Goal: Task Accomplishment & Management: Manage account settings

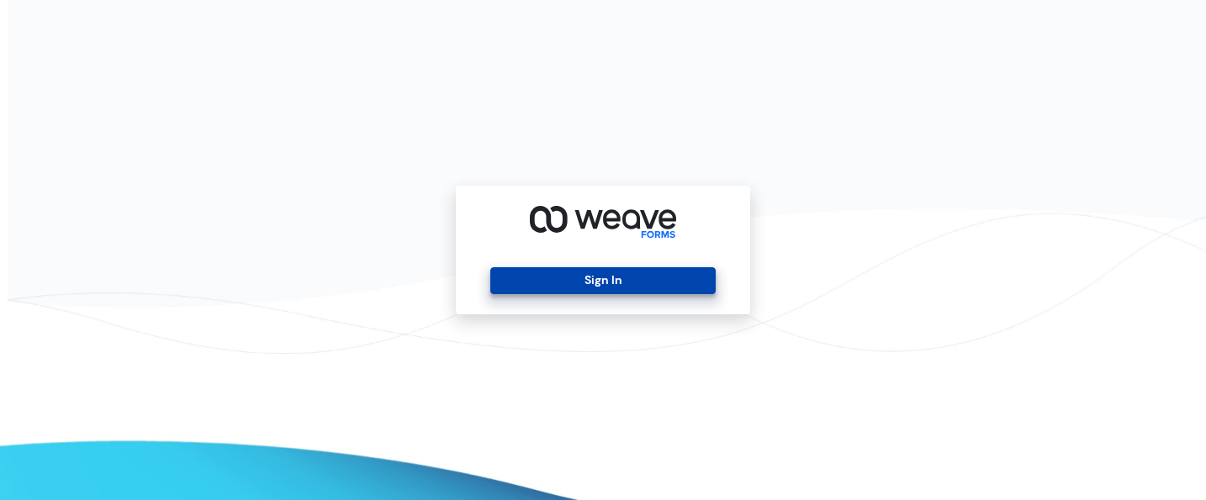
click at [574, 288] on button "Sign In" at bounding box center [602, 280] width 225 height 27
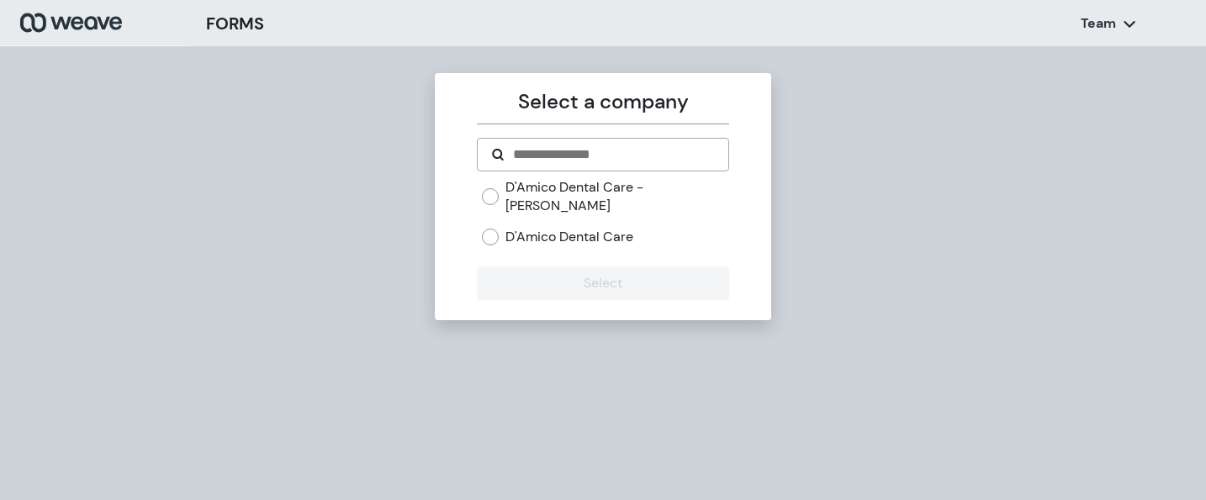
click at [603, 228] on label "D'Amico Dental Care" at bounding box center [569, 237] width 128 height 19
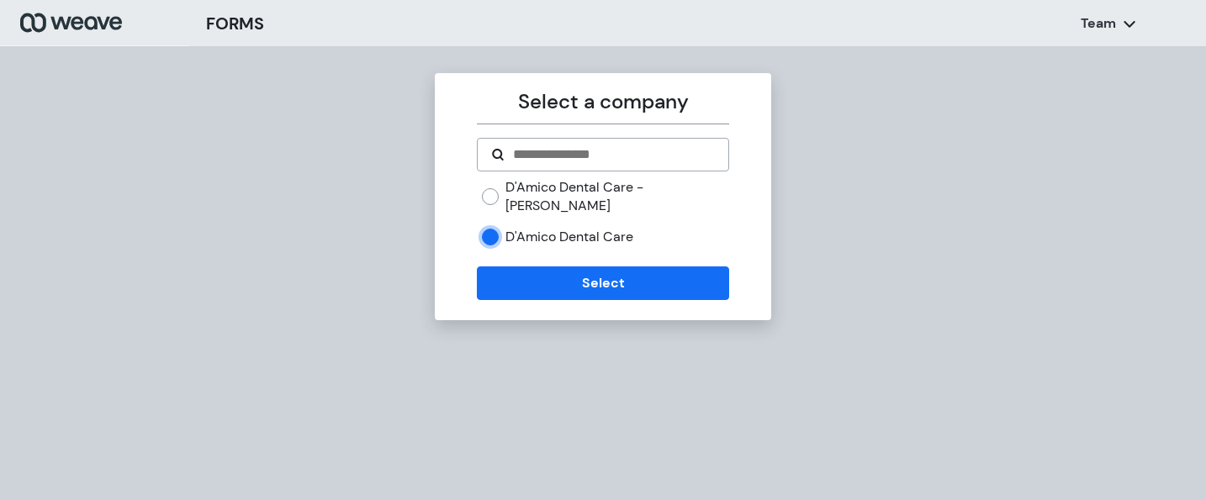
click at [605, 292] on div "Select a company D'Amico Dental Care - [PERSON_NAME] D'Amico Dental Care Select" at bounding box center [603, 196] width 336 height 247
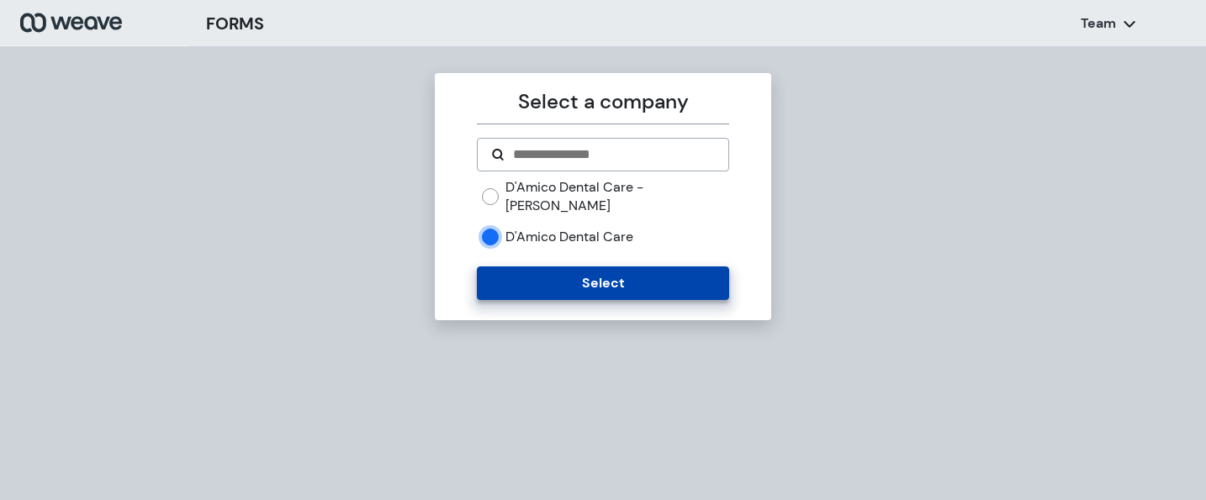
click at [613, 274] on button "Select" at bounding box center [602, 284] width 251 height 34
